Goal: Information Seeking & Learning: Learn about a topic

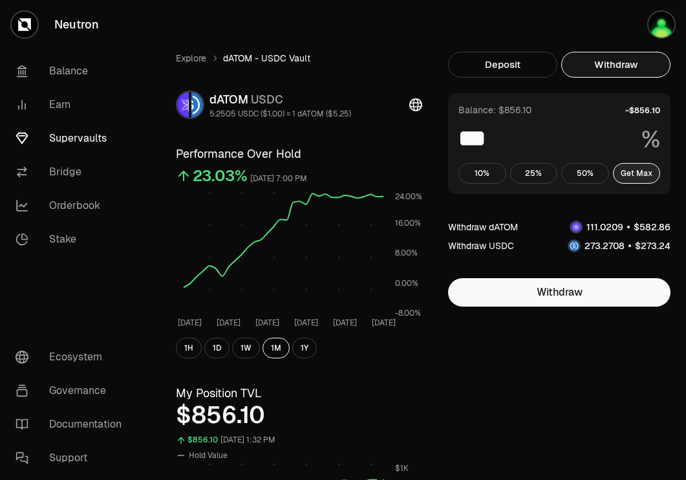
click at [631, 173] on button "Get Max" at bounding box center [637, 173] width 48 height 21
click at [490, 178] on button "10%" at bounding box center [482, 173] width 48 height 21
click at [646, 175] on button "Get Max" at bounding box center [637, 173] width 48 height 21
type input "***"
click at [73, 136] on link "Supervaults" at bounding box center [72, 139] width 135 height 34
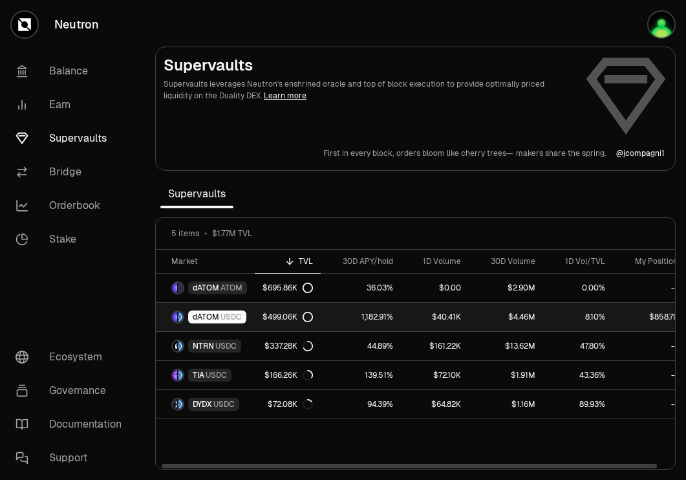
click at [233, 314] on span "USDC" at bounding box center [231, 317] width 21 height 10
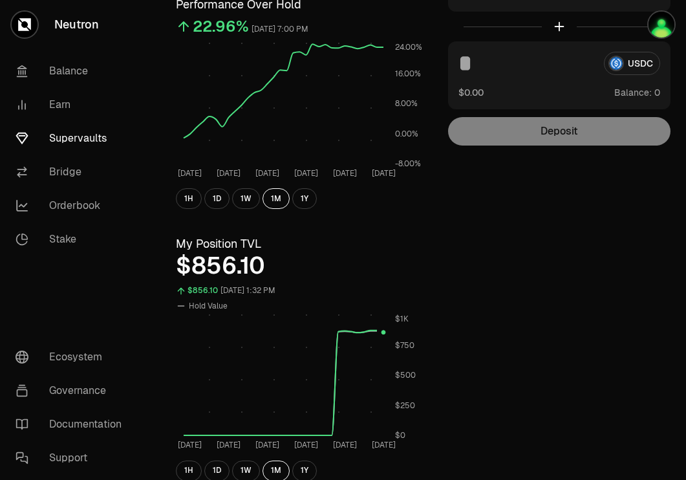
scroll to position [142, 0]
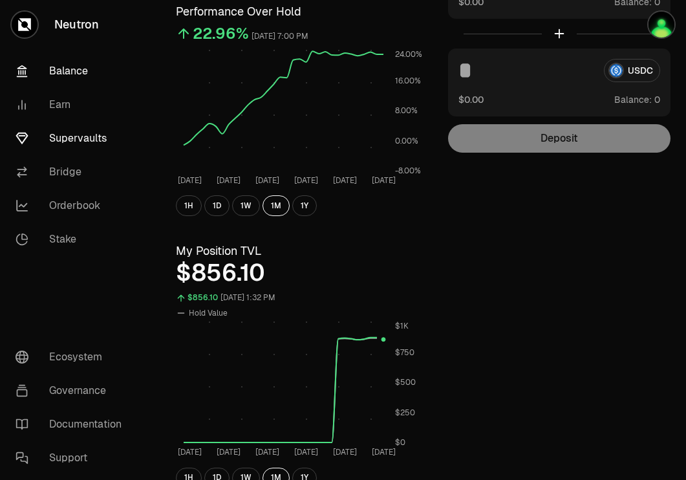
click at [67, 65] on link "Balance" at bounding box center [72, 71] width 135 height 34
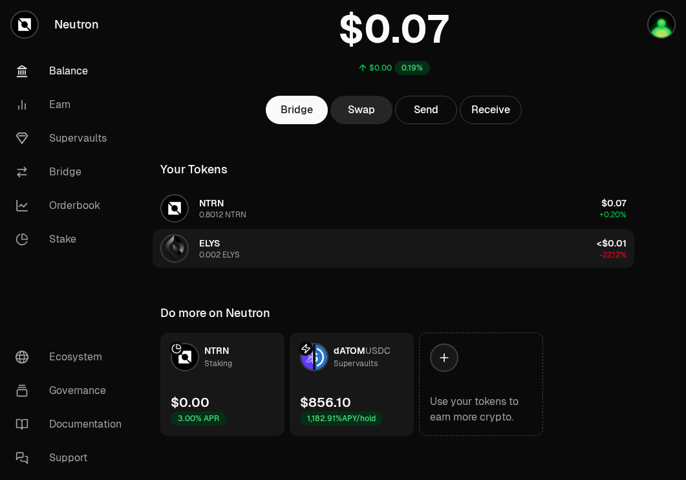
scroll to position [103, 0]
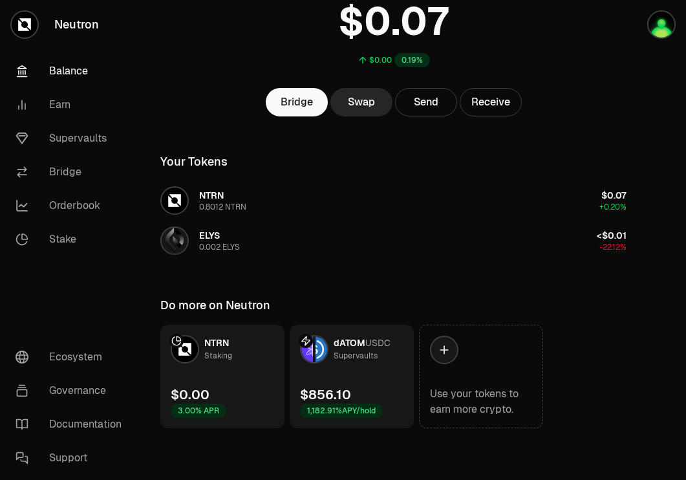
click at [346, 369] on link "dATOM USDC Supervaults $856.10 1,182.91% APY/hold" at bounding box center [352, 376] width 124 height 103
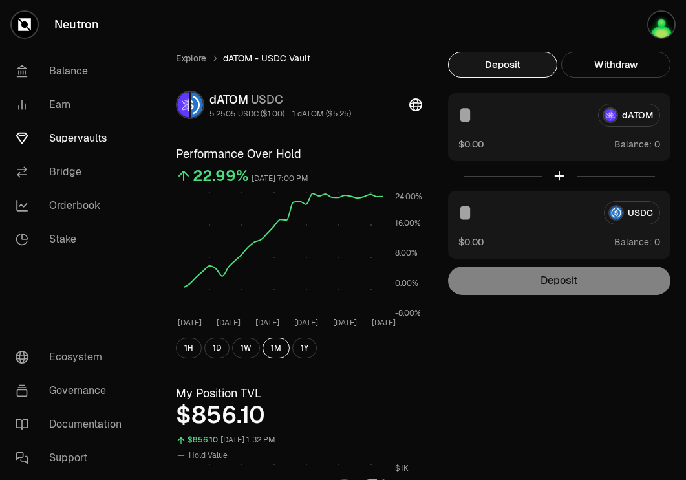
click at [87, 142] on link "Supervaults" at bounding box center [72, 139] width 135 height 34
